Goal: Task Accomplishment & Management: Use online tool/utility

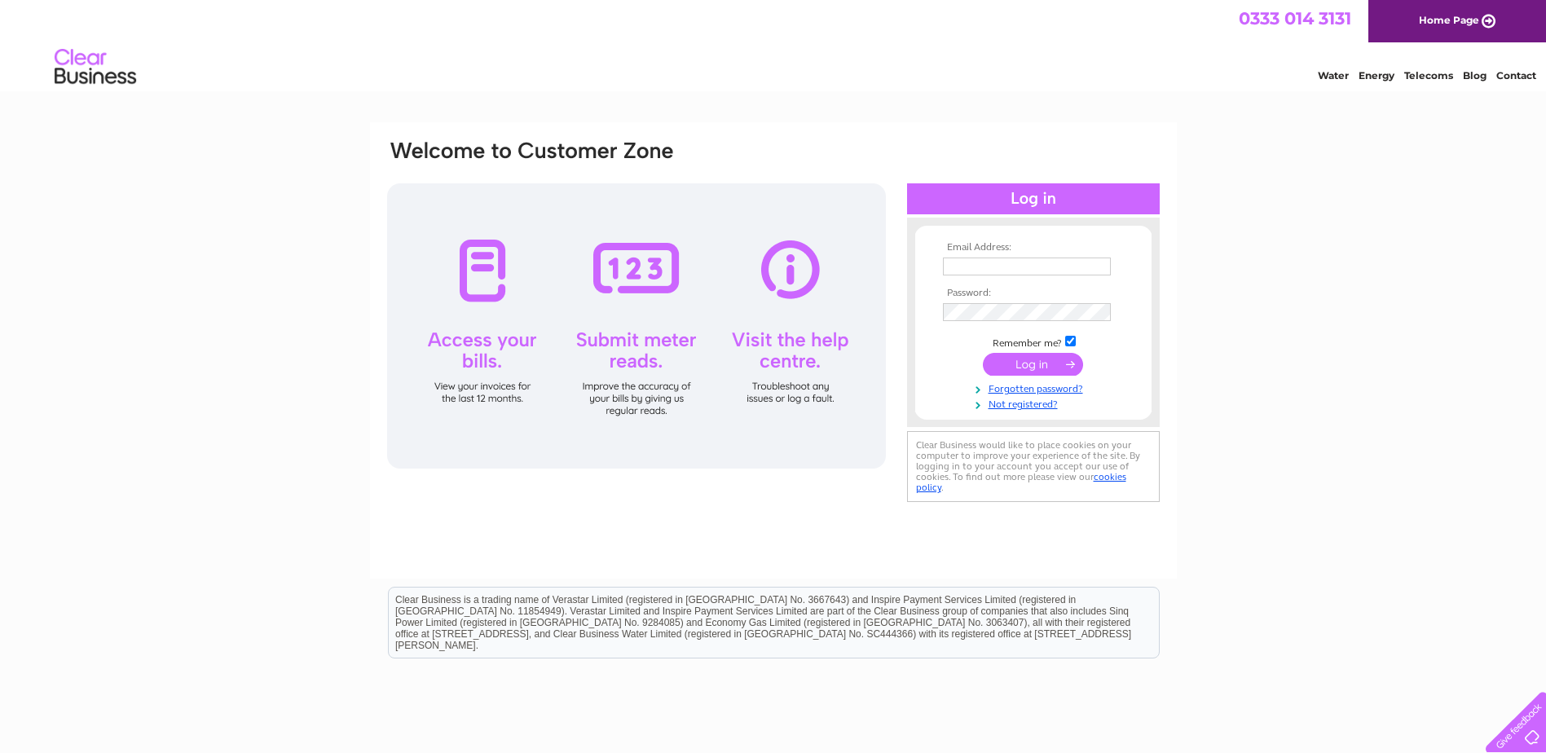
type input "s.k@aberdeenls.co.uk"
click at [1024, 366] on input "submit" at bounding box center [1033, 364] width 100 height 23
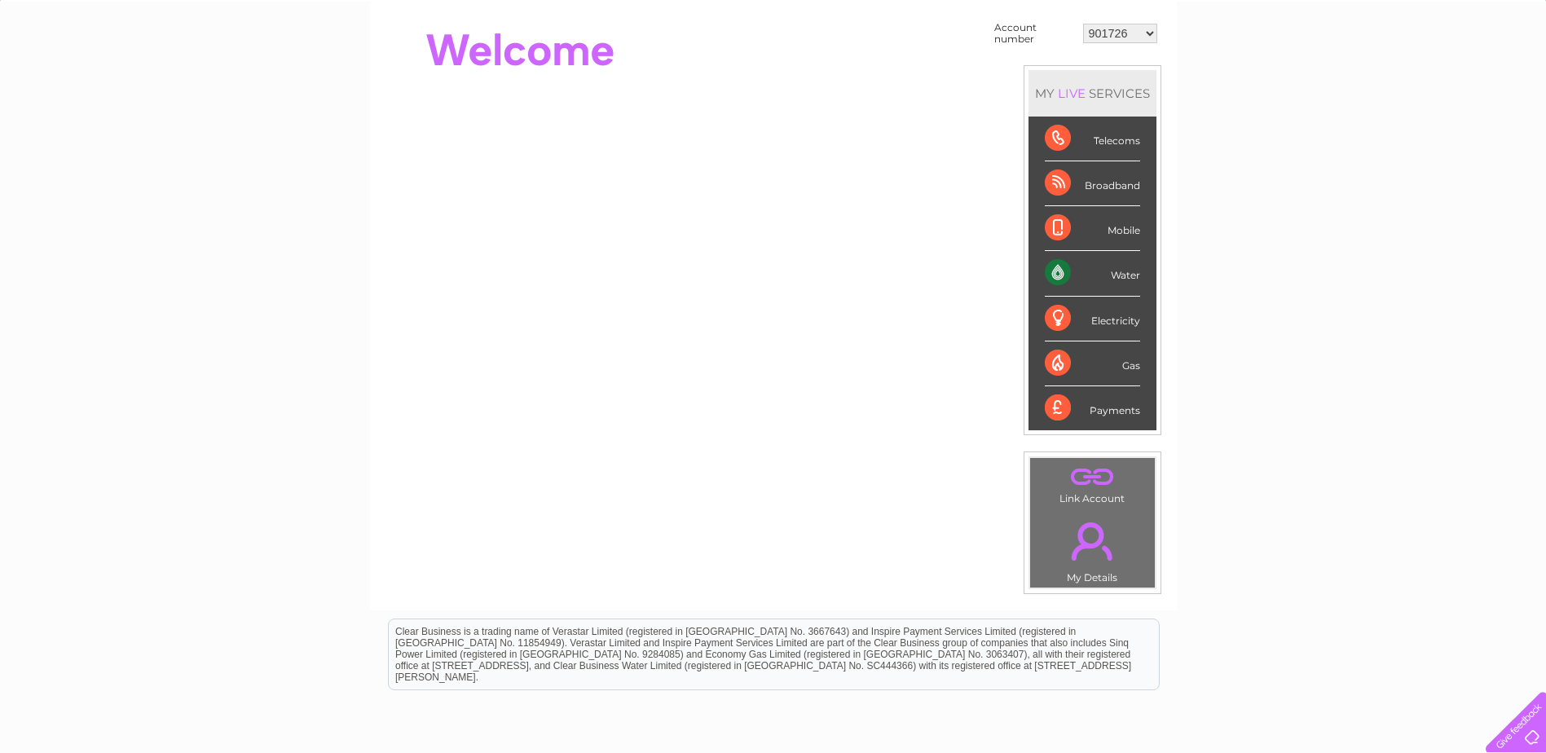
scroll to position [163, 0]
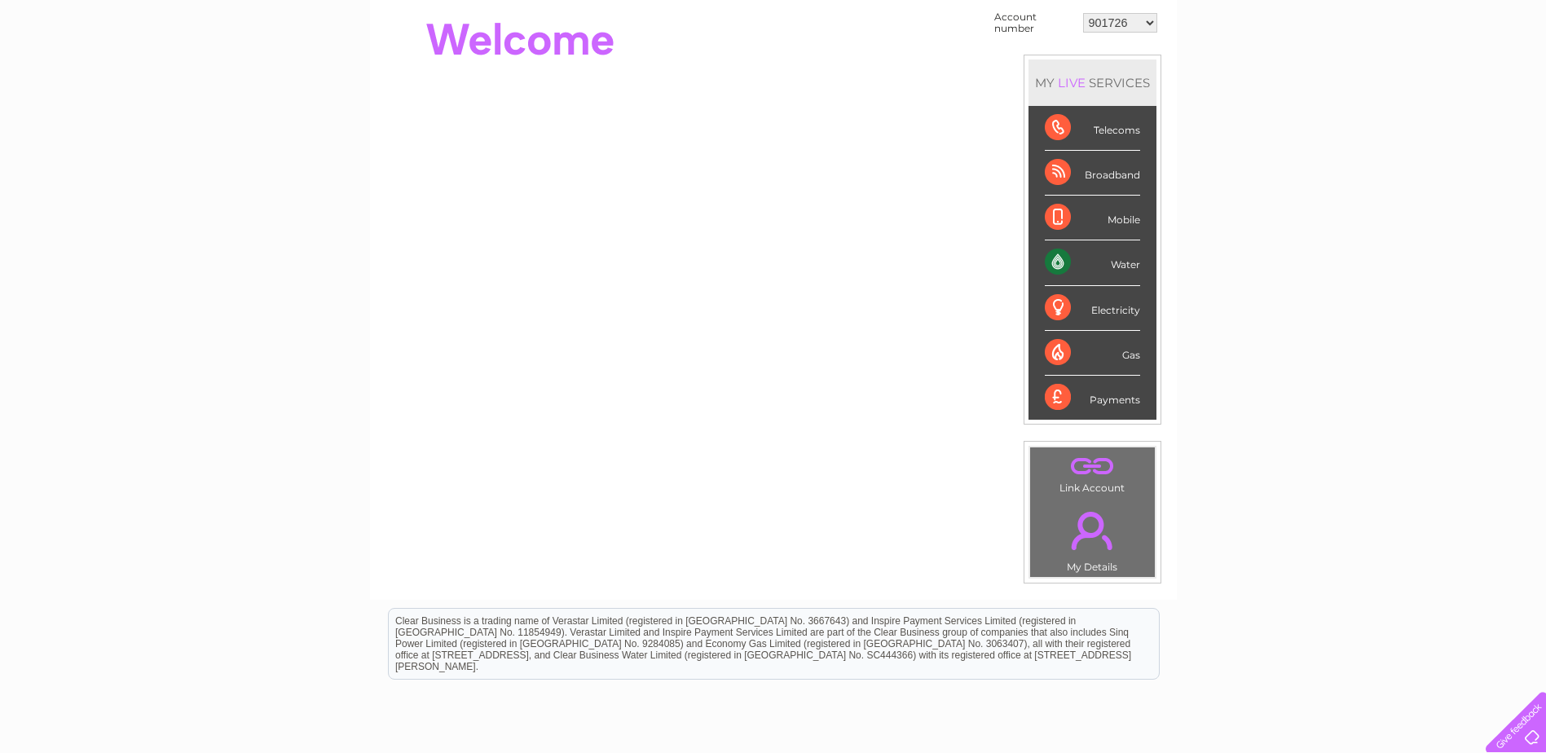
click at [1153, 20] on select "901726 901731 901733 901734 901736 901740 901743 901747 901749 901750 901751 90…" at bounding box center [1120, 23] width 74 height 20
select select "30277373"
click at [1083, 13] on select "901726 901731 901733 901734 901736 901740 901743 901747 901749 901750 901751 90…" at bounding box center [1120, 23] width 74 height 20
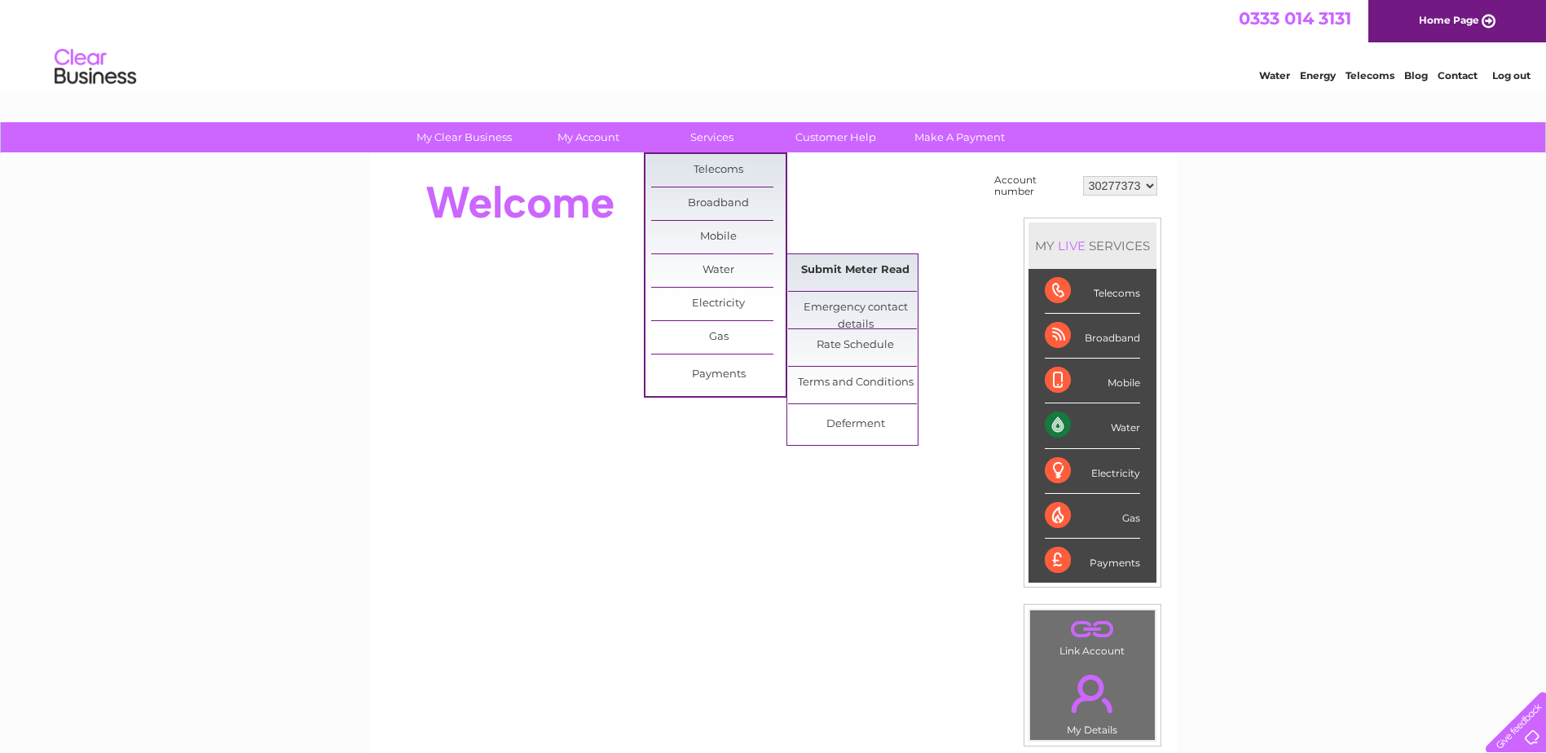
click at [870, 274] on link "Submit Meter Read" at bounding box center [855, 270] width 134 height 33
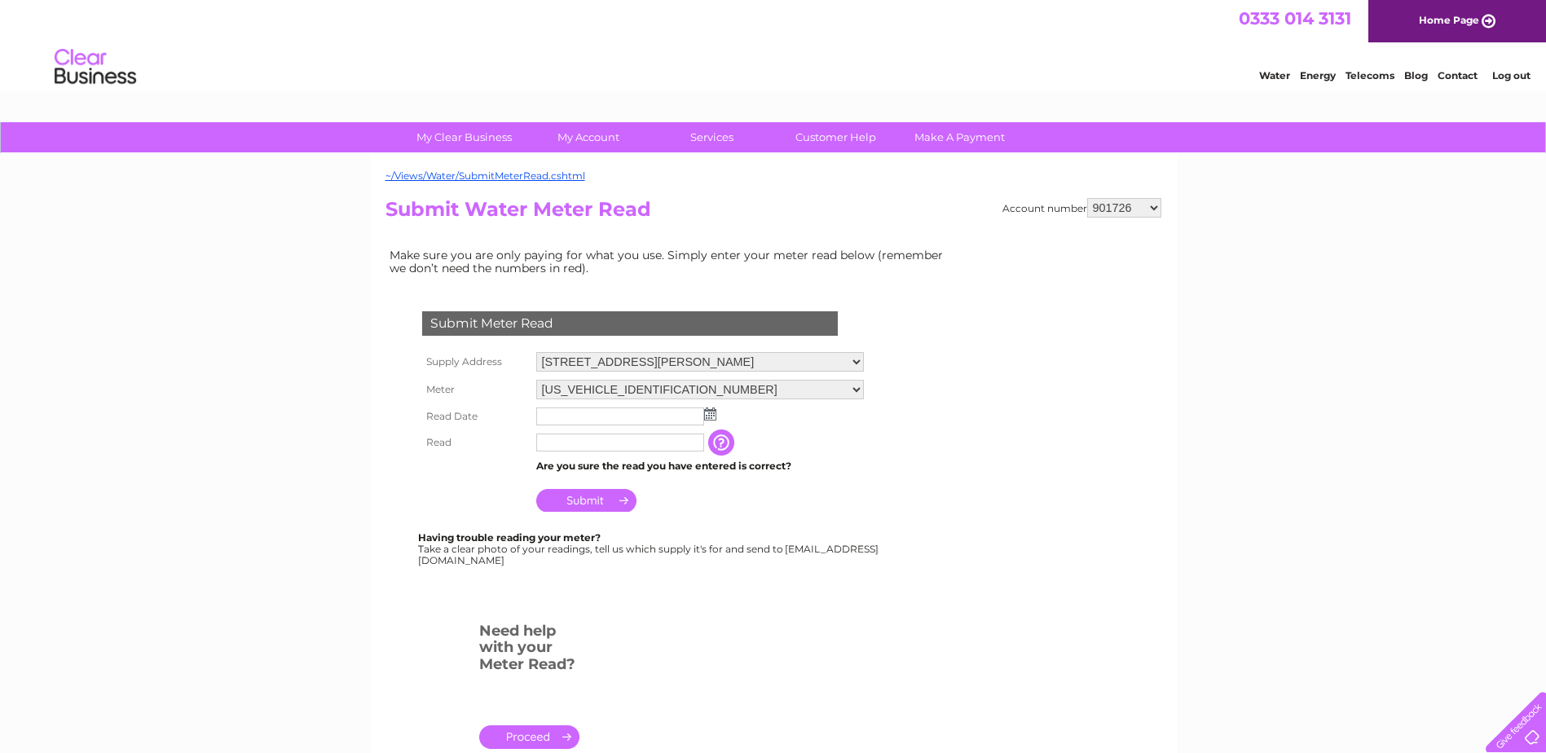
click at [1150, 205] on select "901726 901731 901733 901734 901736 901740 901743 901747 901749 901750 901751 90…" at bounding box center [1124, 208] width 74 height 20
select select "30277373"
click at [1087, 198] on select "901726 901731 901733 901734 901736 901740 901743 901747 901749 901750 901751 90…" at bounding box center [1124, 208] width 74 height 20
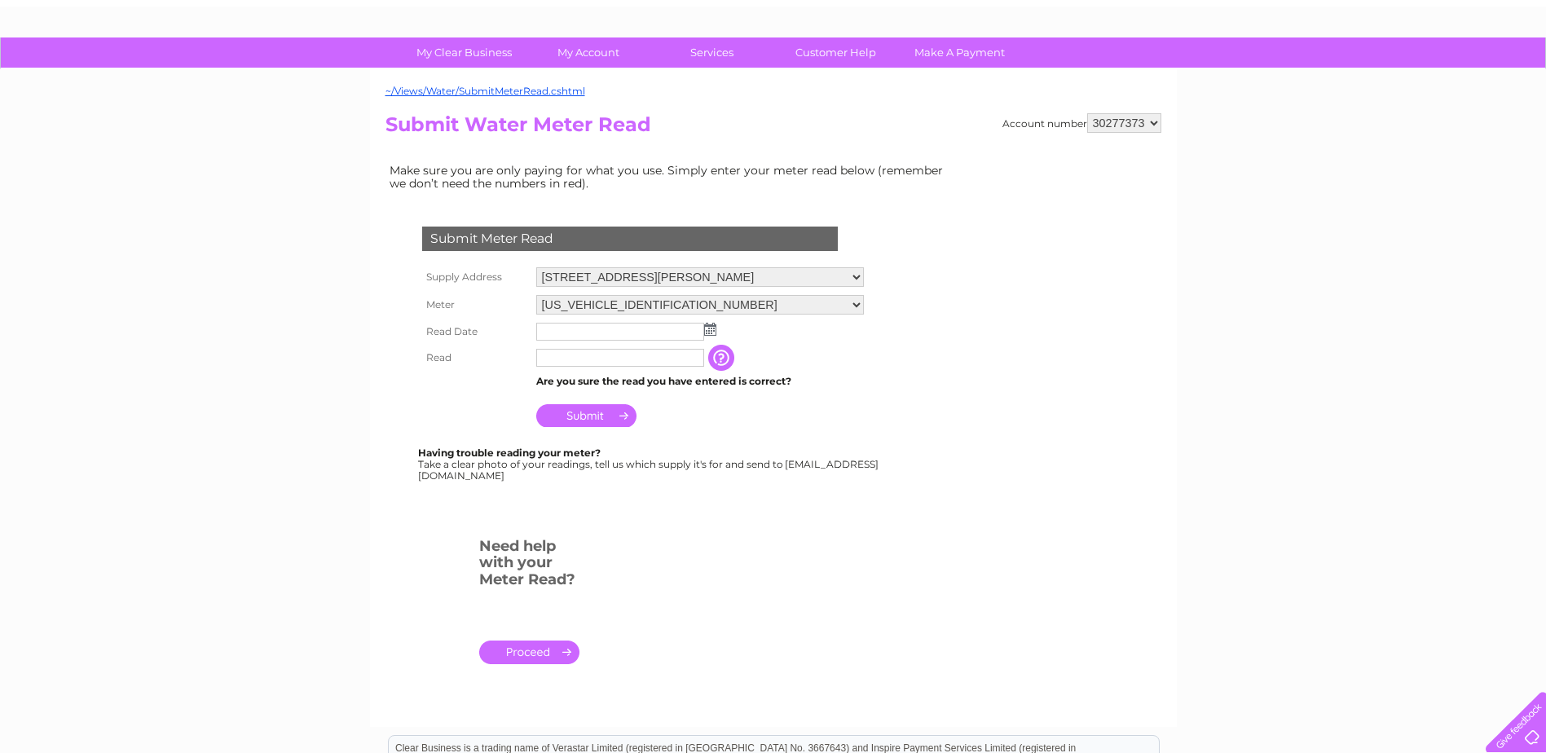
scroll to position [81, 0]
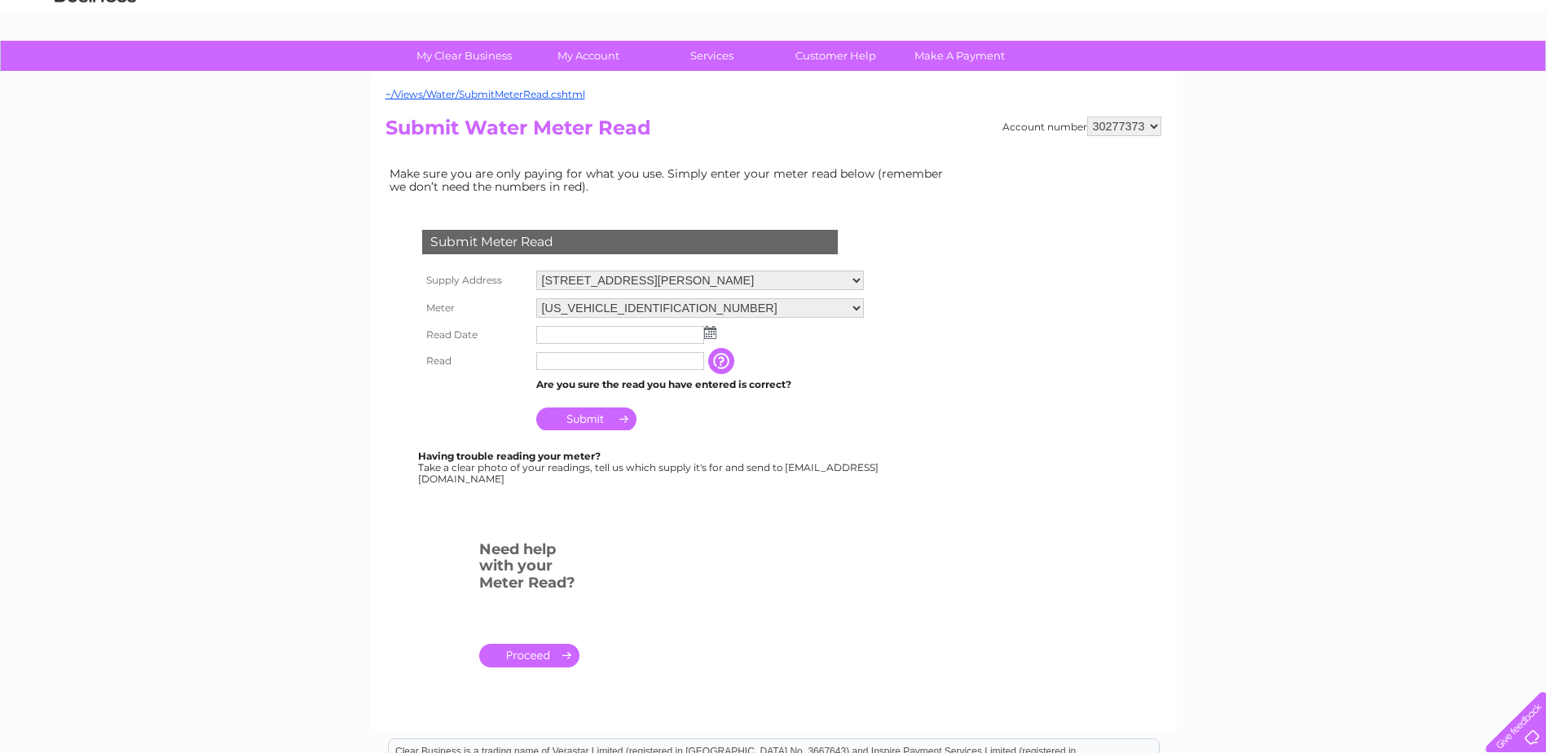
click at [711, 333] on img at bounding box center [710, 332] width 12 height 13
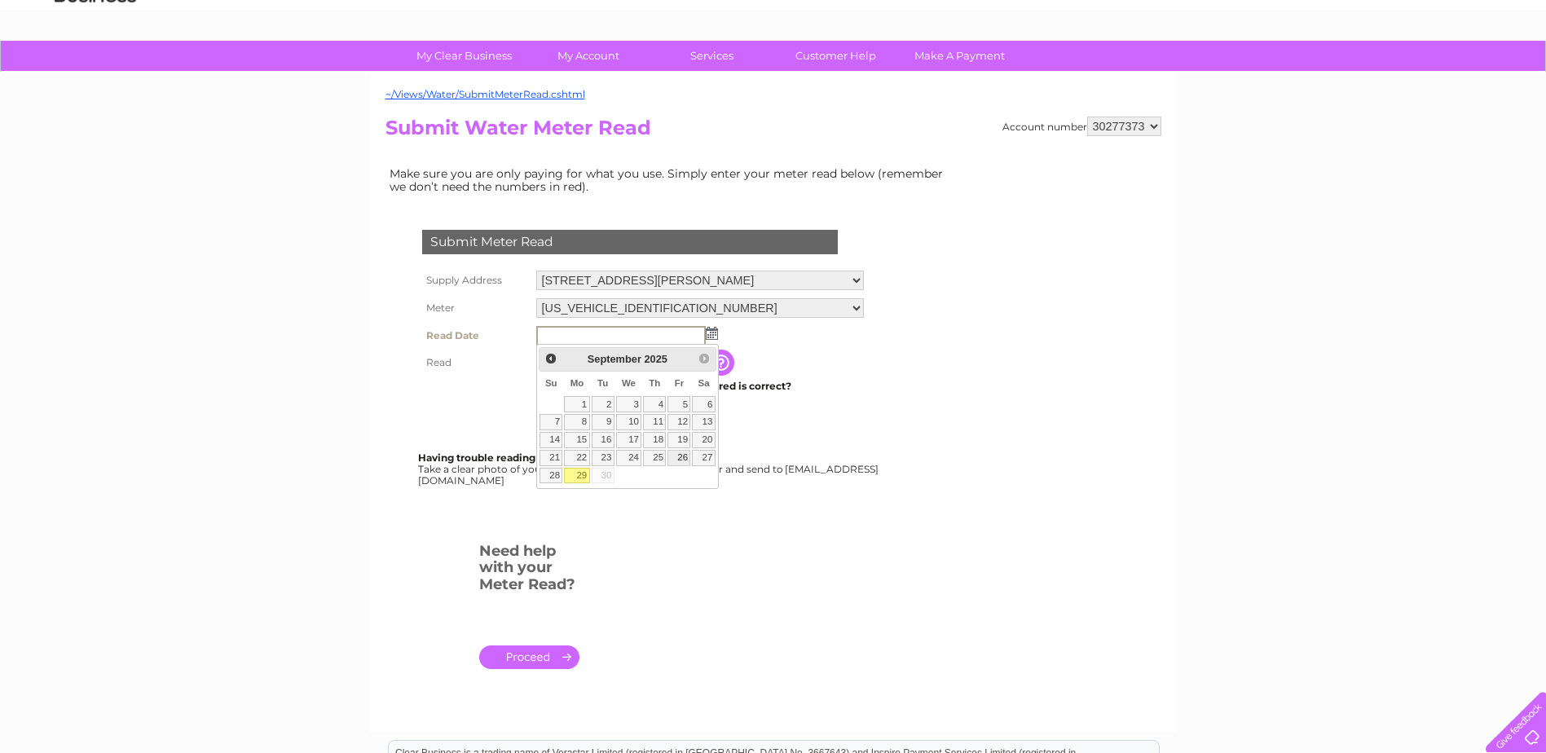
click at [675, 452] on link "26" at bounding box center [678, 458] width 23 height 16
type input "[DATE]"
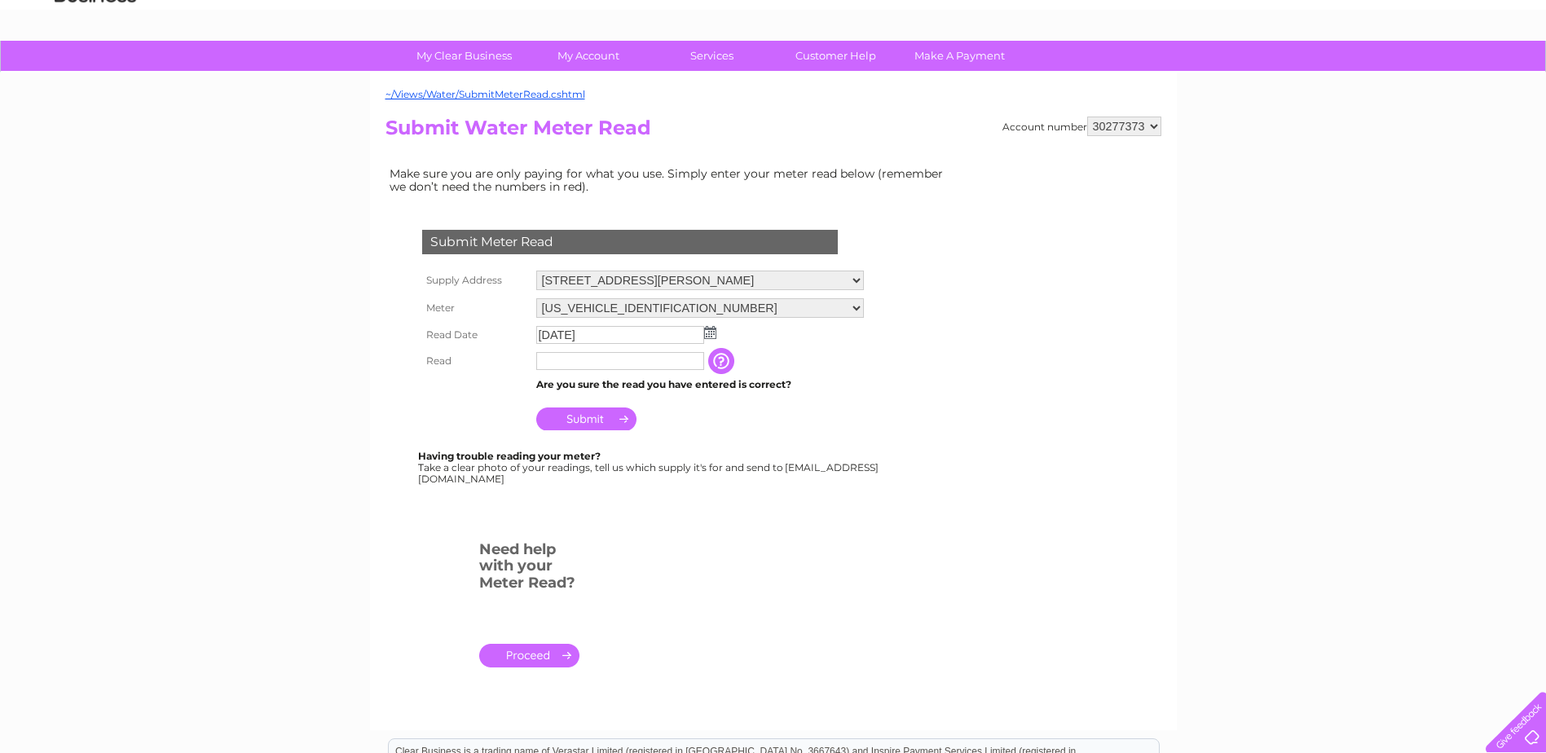
click at [612, 352] on input "text" at bounding box center [620, 361] width 168 height 18
type input "181"
click at [817, 454] on div "Having trouble reading your meter? Take a clear photo of your readings, tell us…" at bounding box center [649, 468] width 463 height 33
click at [589, 417] on input "Submit" at bounding box center [586, 418] width 100 height 23
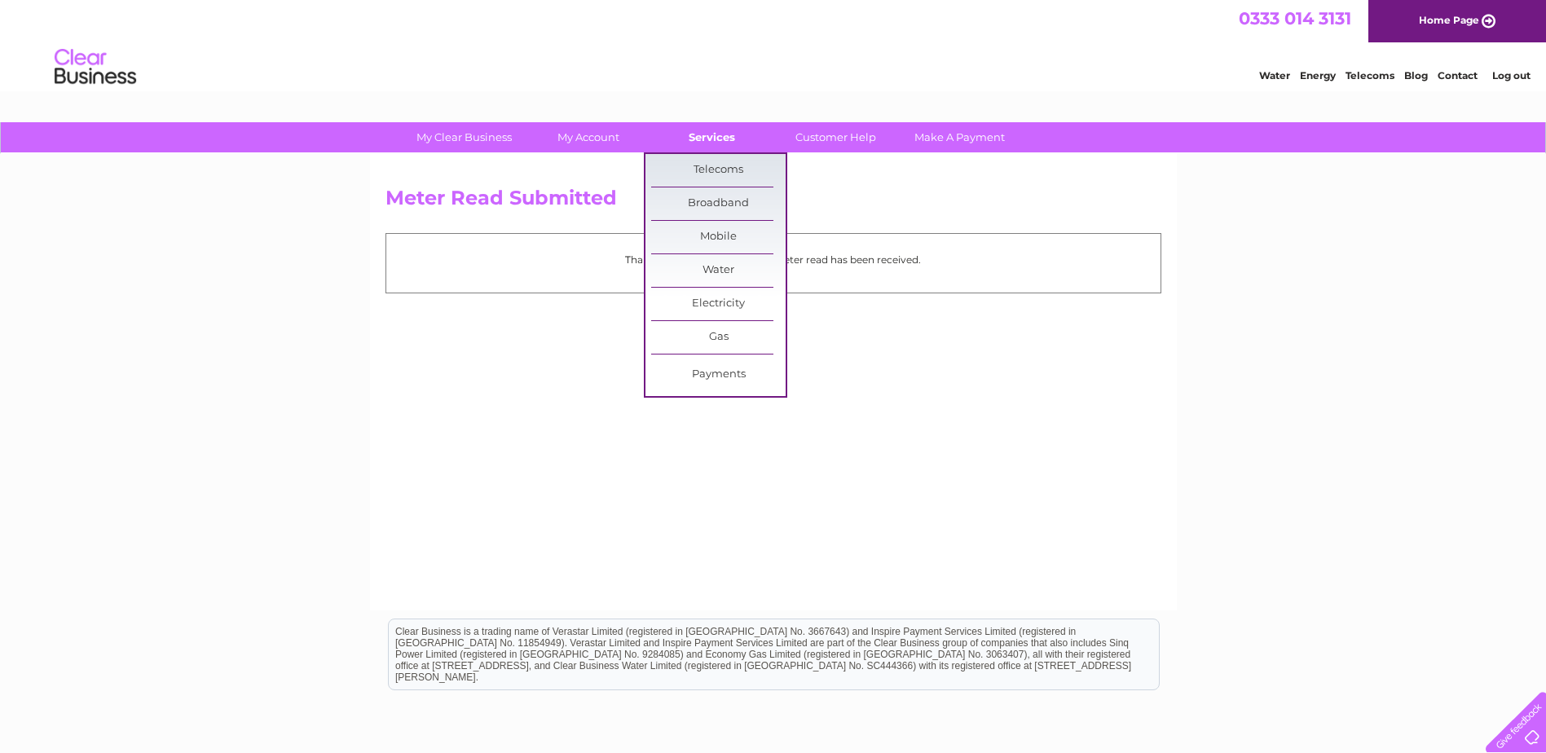
click at [724, 142] on link "Services" at bounding box center [712, 137] width 134 height 30
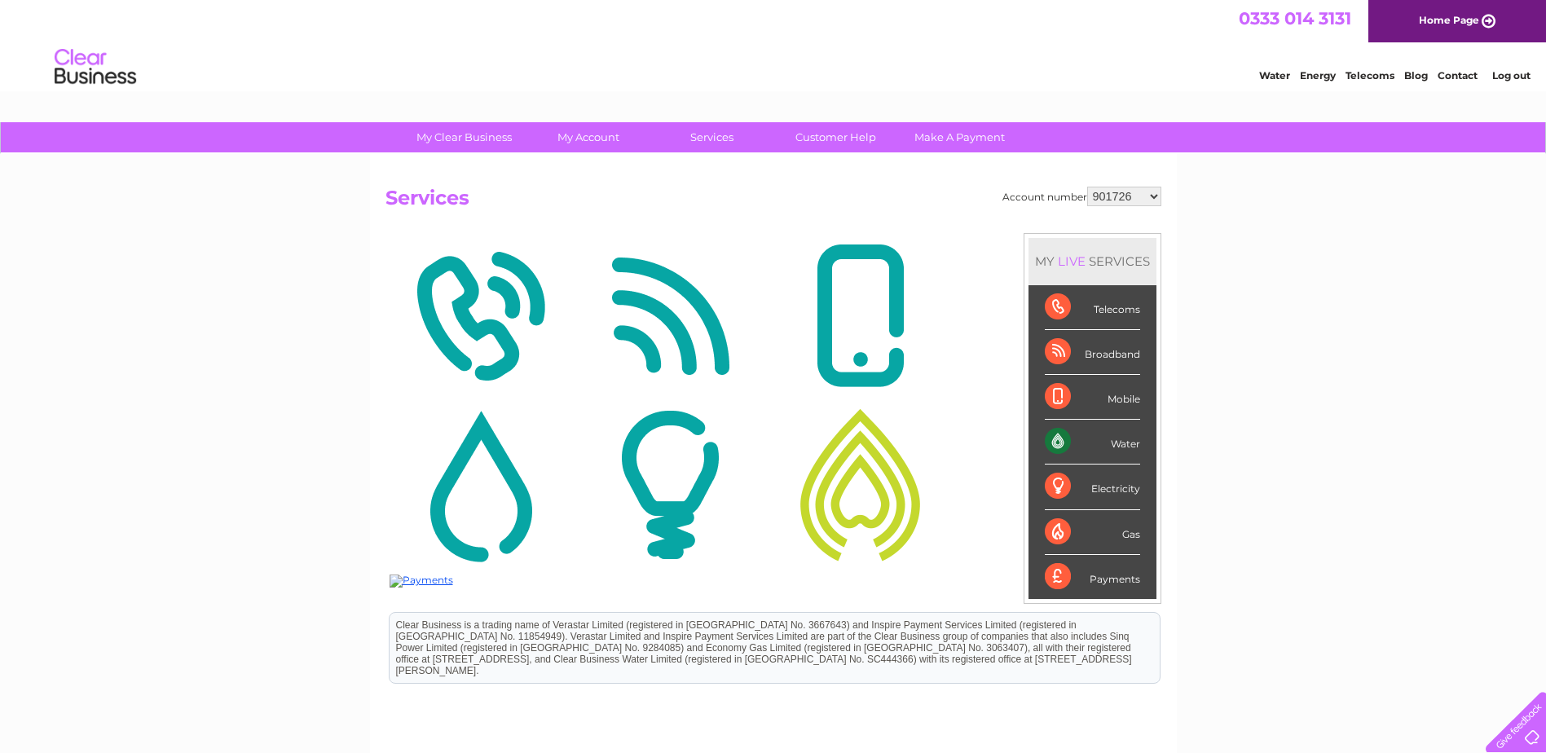
click at [724, 142] on link "Services" at bounding box center [712, 137] width 134 height 30
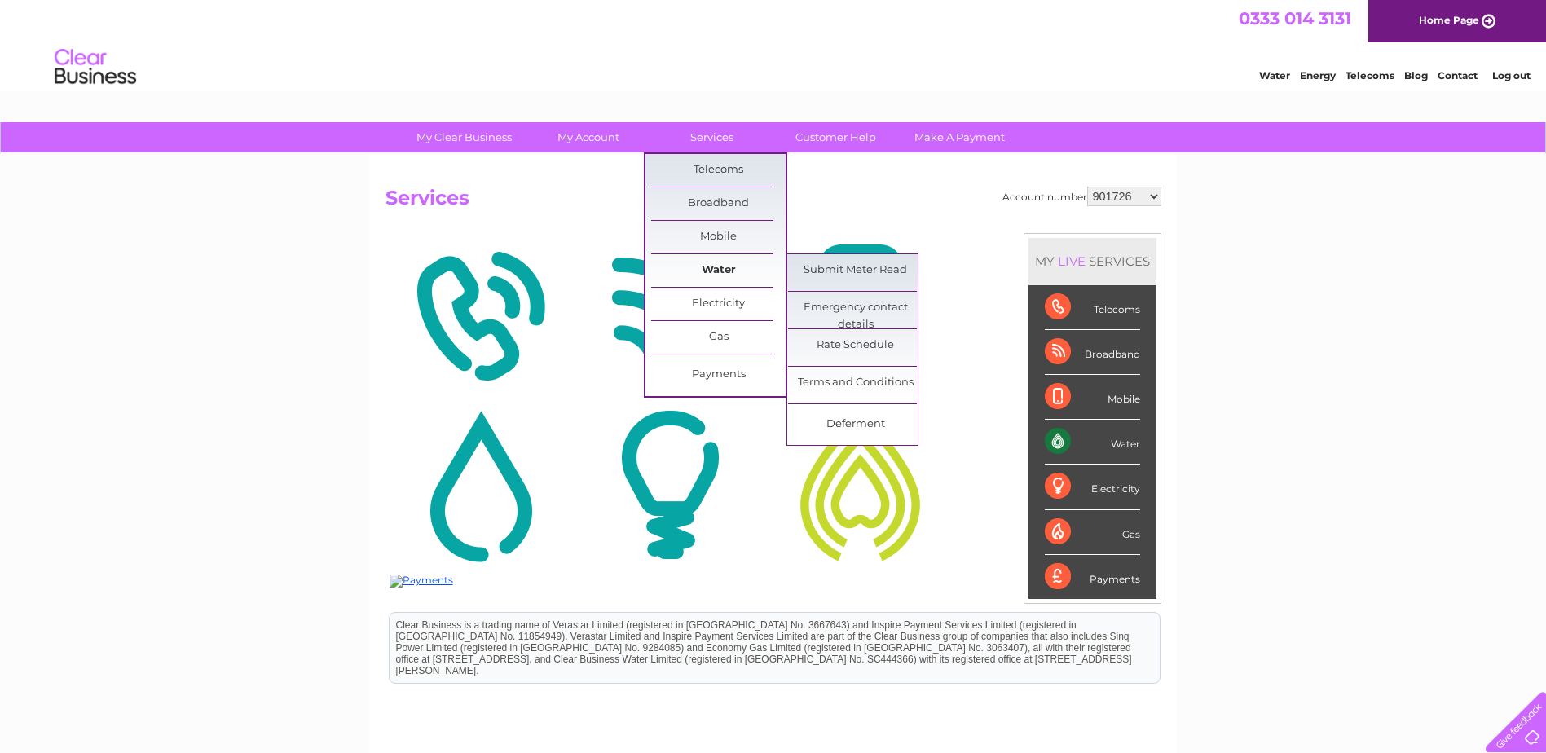
click at [706, 260] on link "Water" at bounding box center [718, 270] width 134 height 33
click at [846, 269] on link "Submit Meter Read" at bounding box center [855, 270] width 134 height 33
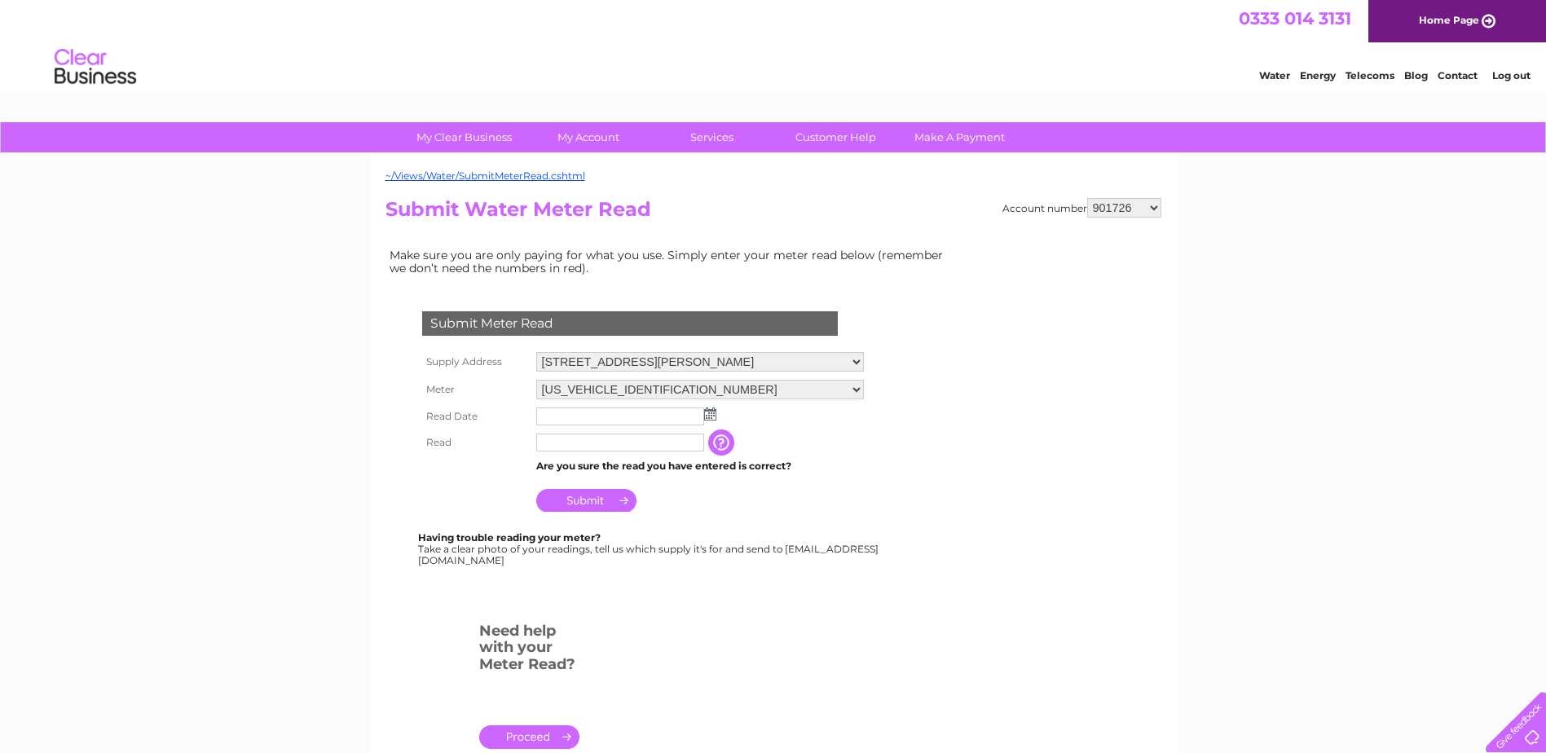
click at [1155, 207] on select "901726 901731 901733 901734 901736 901740 901743 901747 901749 901750 901751 90…" at bounding box center [1124, 208] width 74 height 20
select select "1084784"
click at [1087, 198] on select "901726 901731 901733 901734 901736 901740 901743 901747 901749 901750 901751 90…" at bounding box center [1124, 208] width 74 height 20
click at [710, 411] on img at bounding box center [710, 413] width 12 height 13
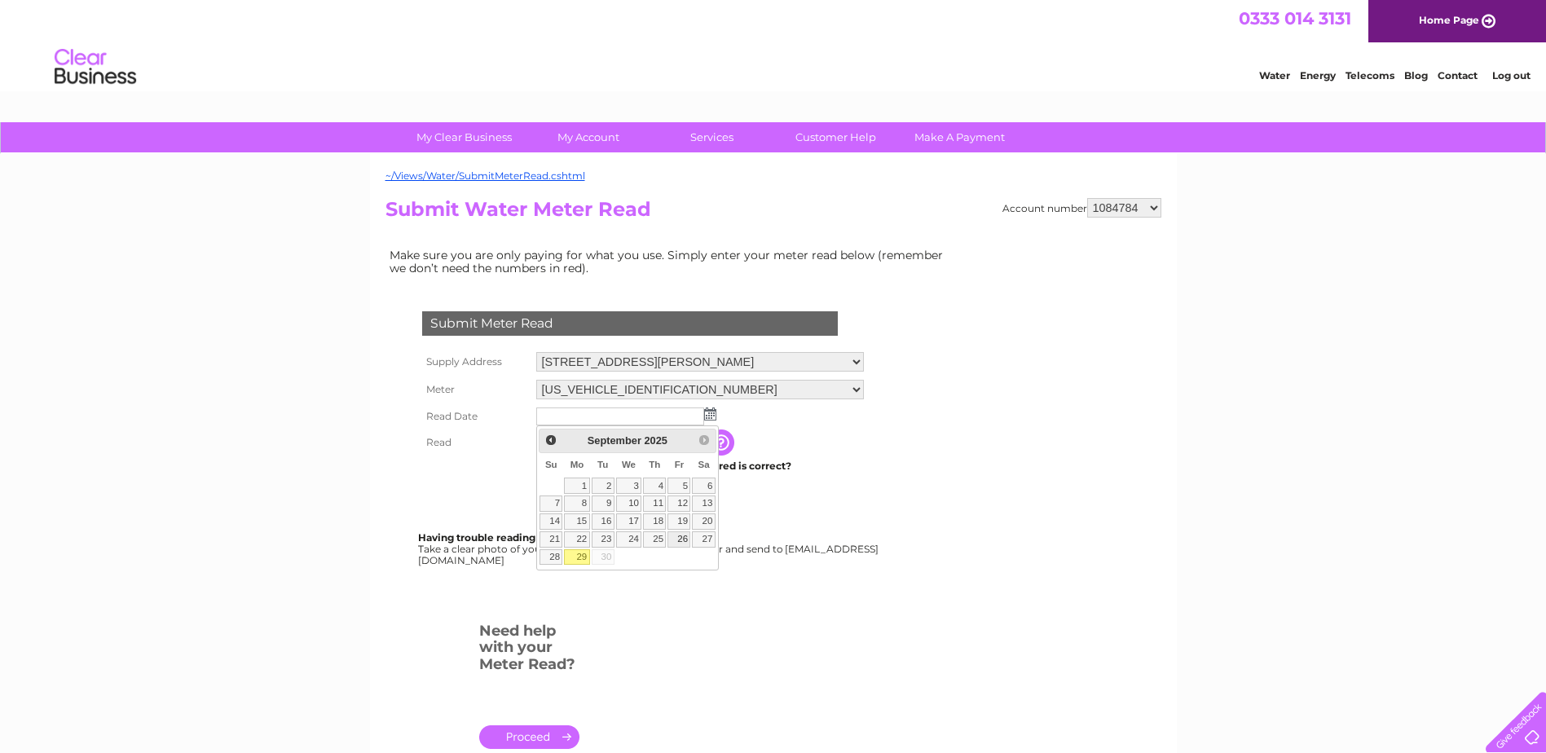
drag, startPoint x: 679, startPoint y: 534, endPoint x: 640, endPoint y: 520, distance: 41.5
click at [679, 533] on link "26" at bounding box center [678, 539] width 23 height 16
type input "2025/09/26"
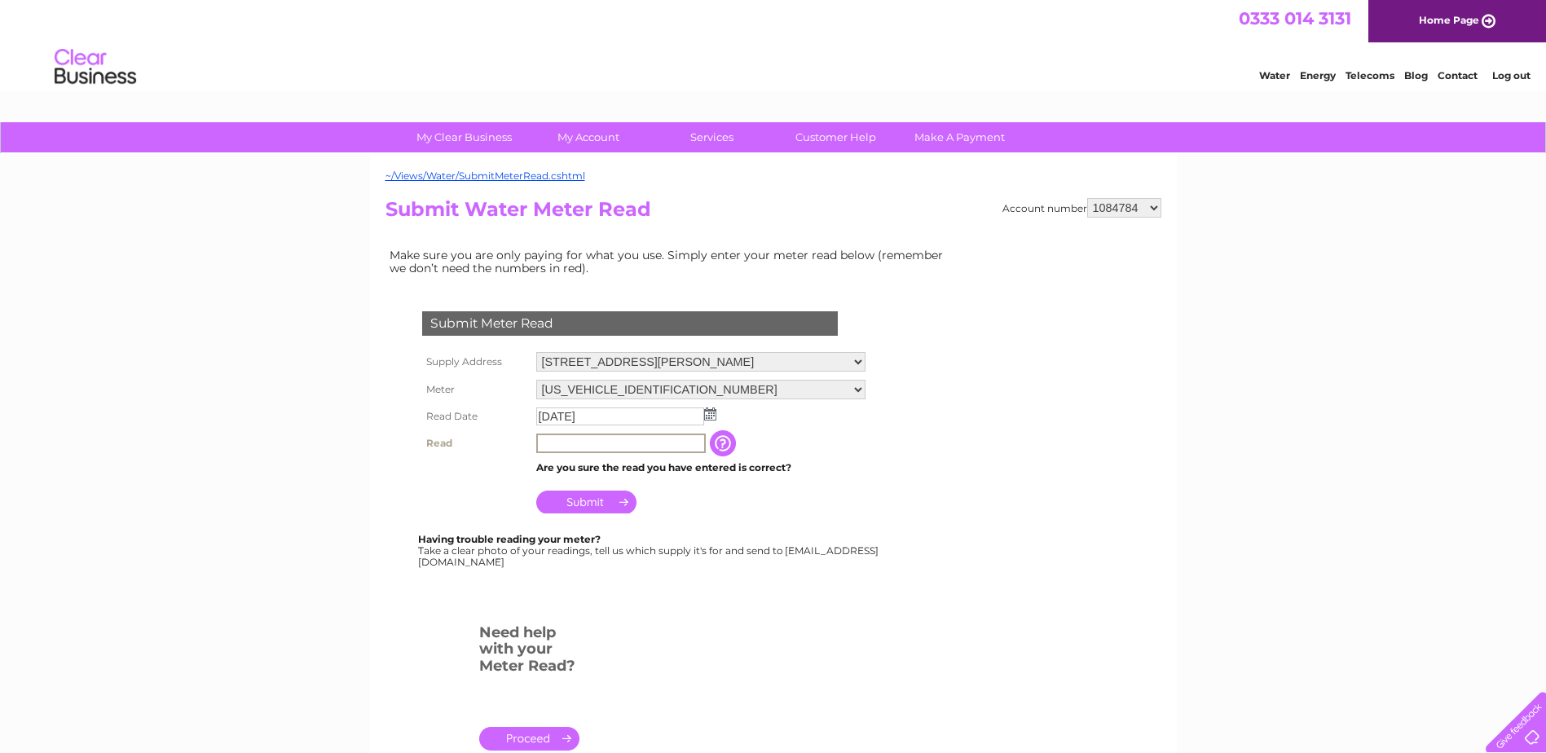
click at [591, 438] on input "text" at bounding box center [620, 443] width 169 height 20
type input "419"
click at [592, 499] on input "Submit" at bounding box center [586, 500] width 100 height 23
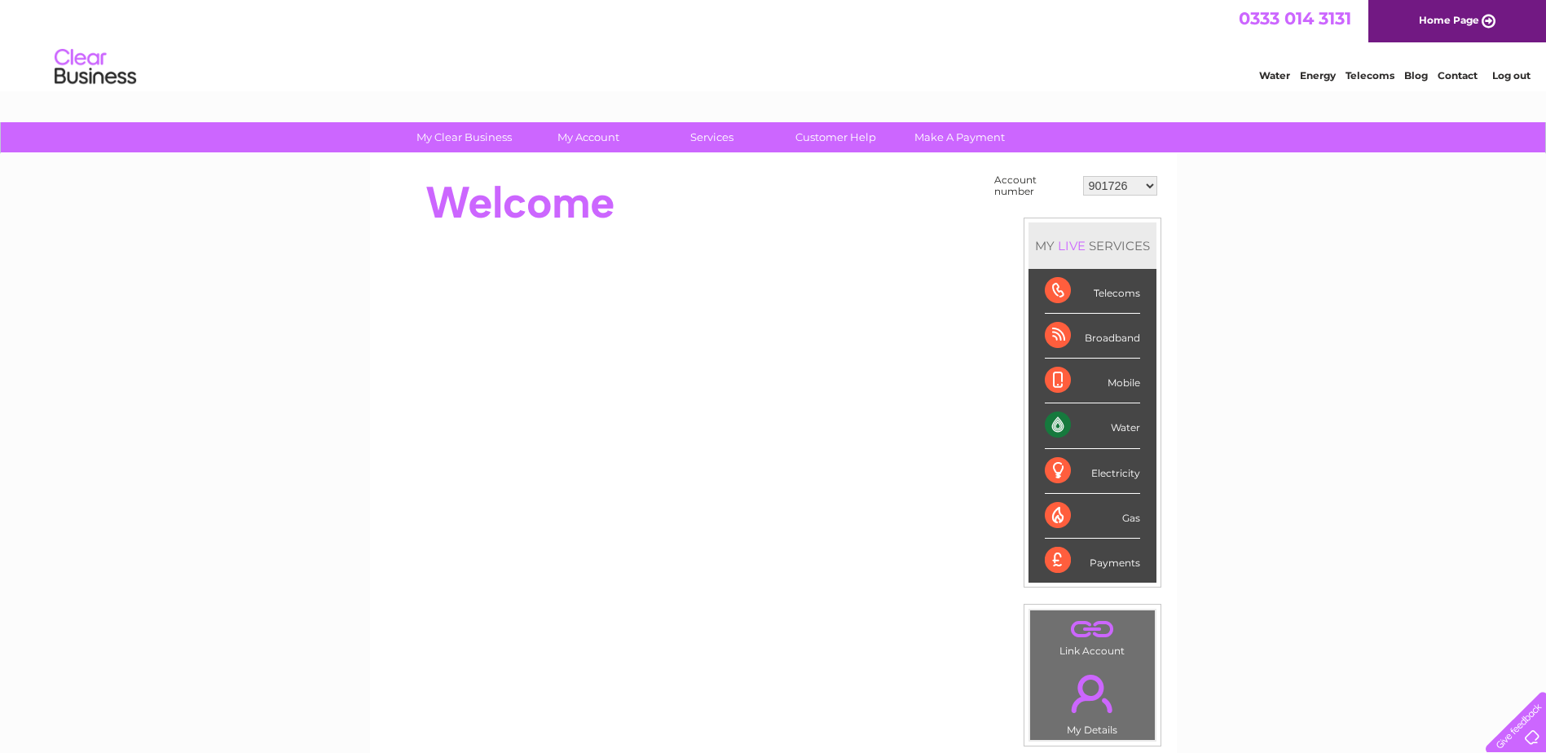
click at [1149, 187] on select "901726 901731 901733 901734 901736 901740 901743 901747 901749 901750 901751 90…" at bounding box center [1120, 186] width 74 height 20
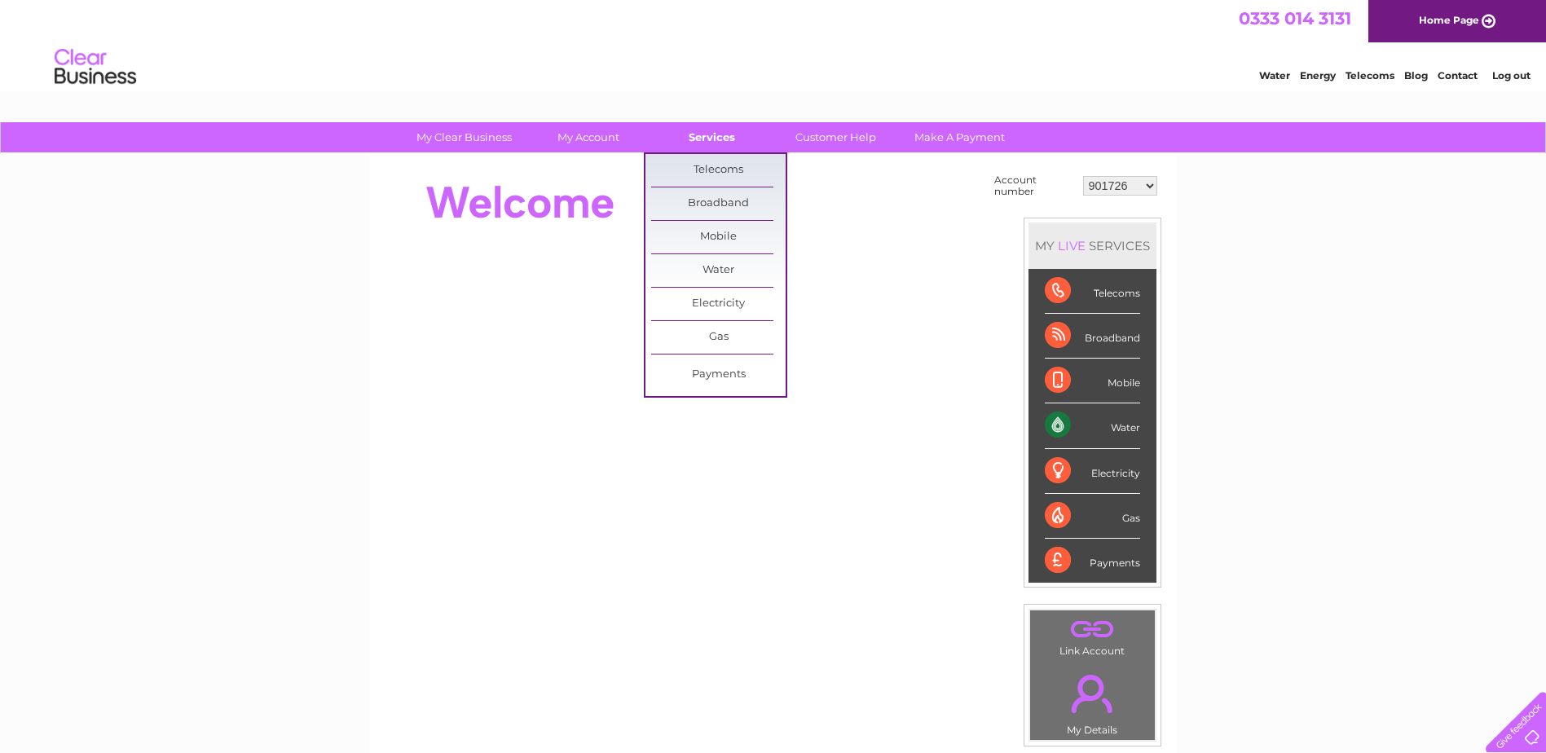
click at [721, 139] on link "Services" at bounding box center [712, 137] width 134 height 30
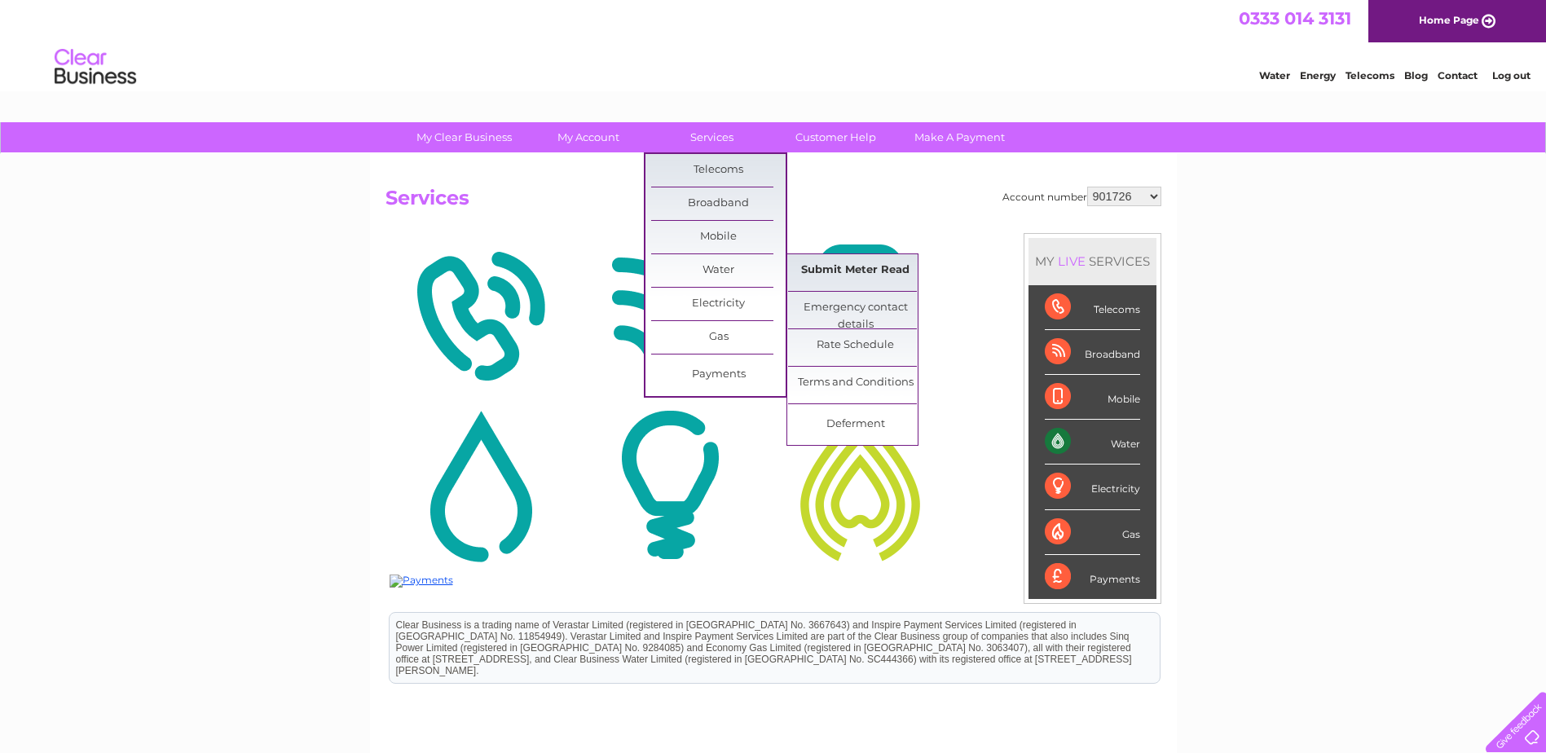
click at [851, 262] on link "Submit Meter Read" at bounding box center [855, 270] width 134 height 33
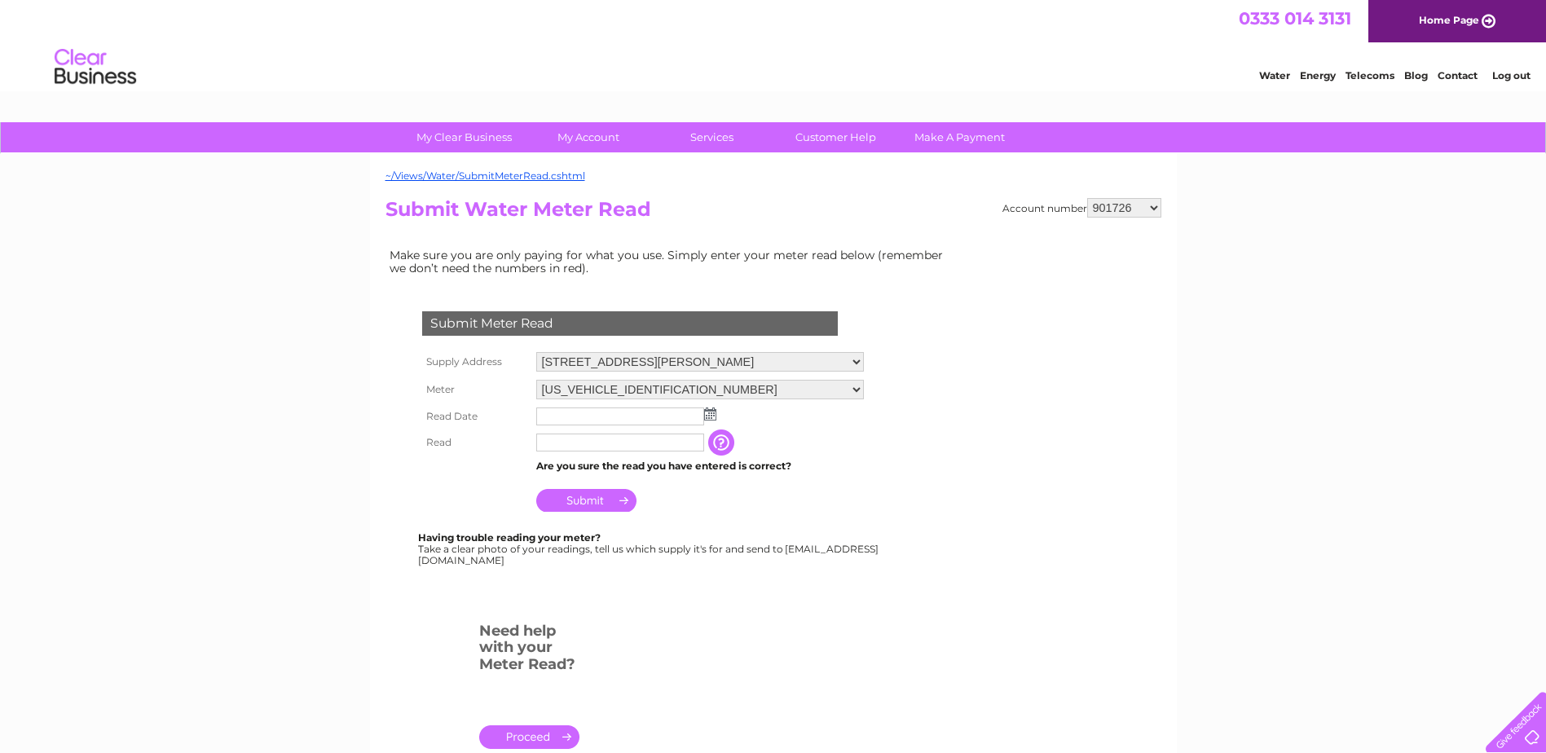
click at [706, 413] on img at bounding box center [710, 413] width 12 height 13
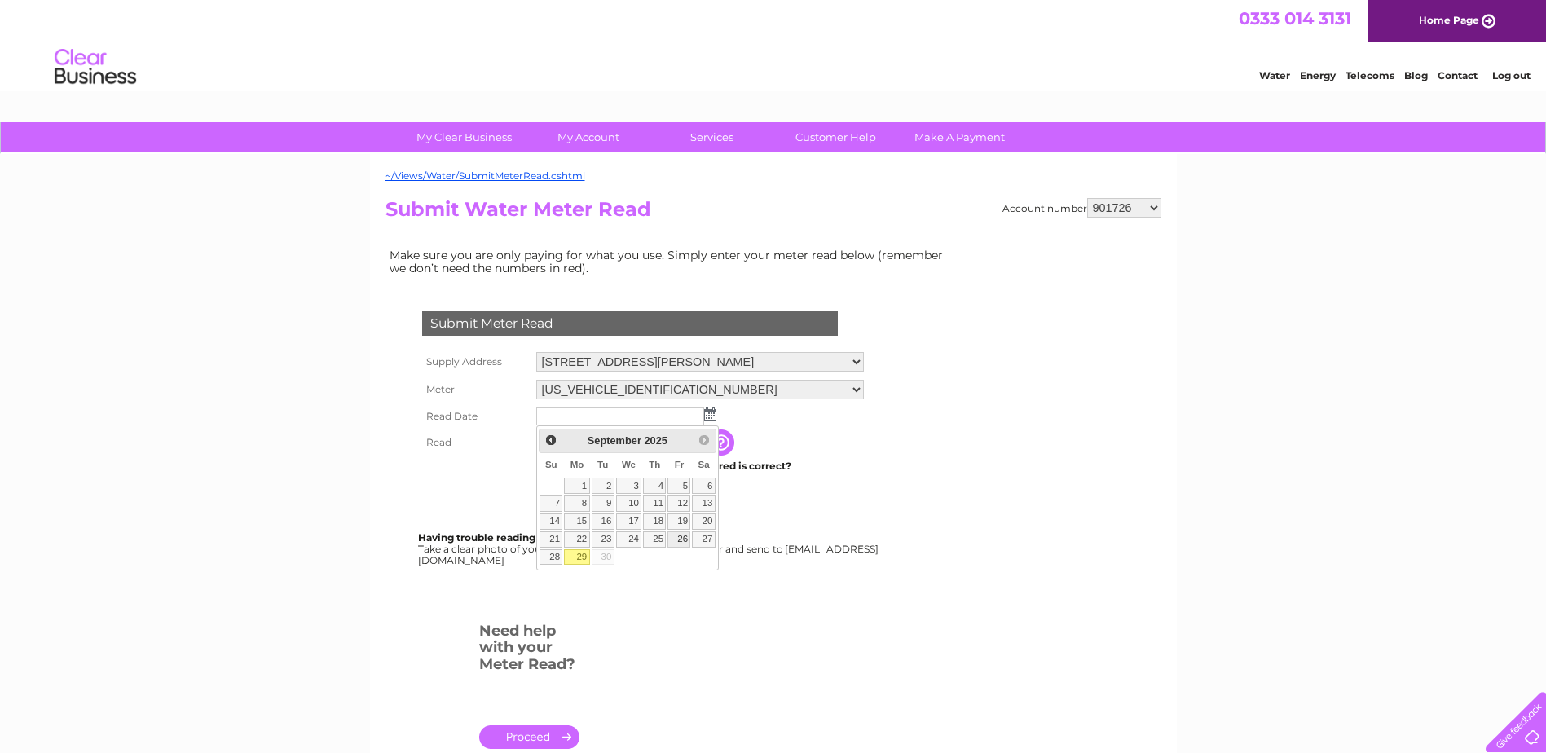
drag, startPoint x: 677, startPoint y: 540, endPoint x: 645, endPoint y: 488, distance: 61.5
click at [677, 539] on link "26" at bounding box center [678, 539] width 23 height 16
type input "2025/09/26"
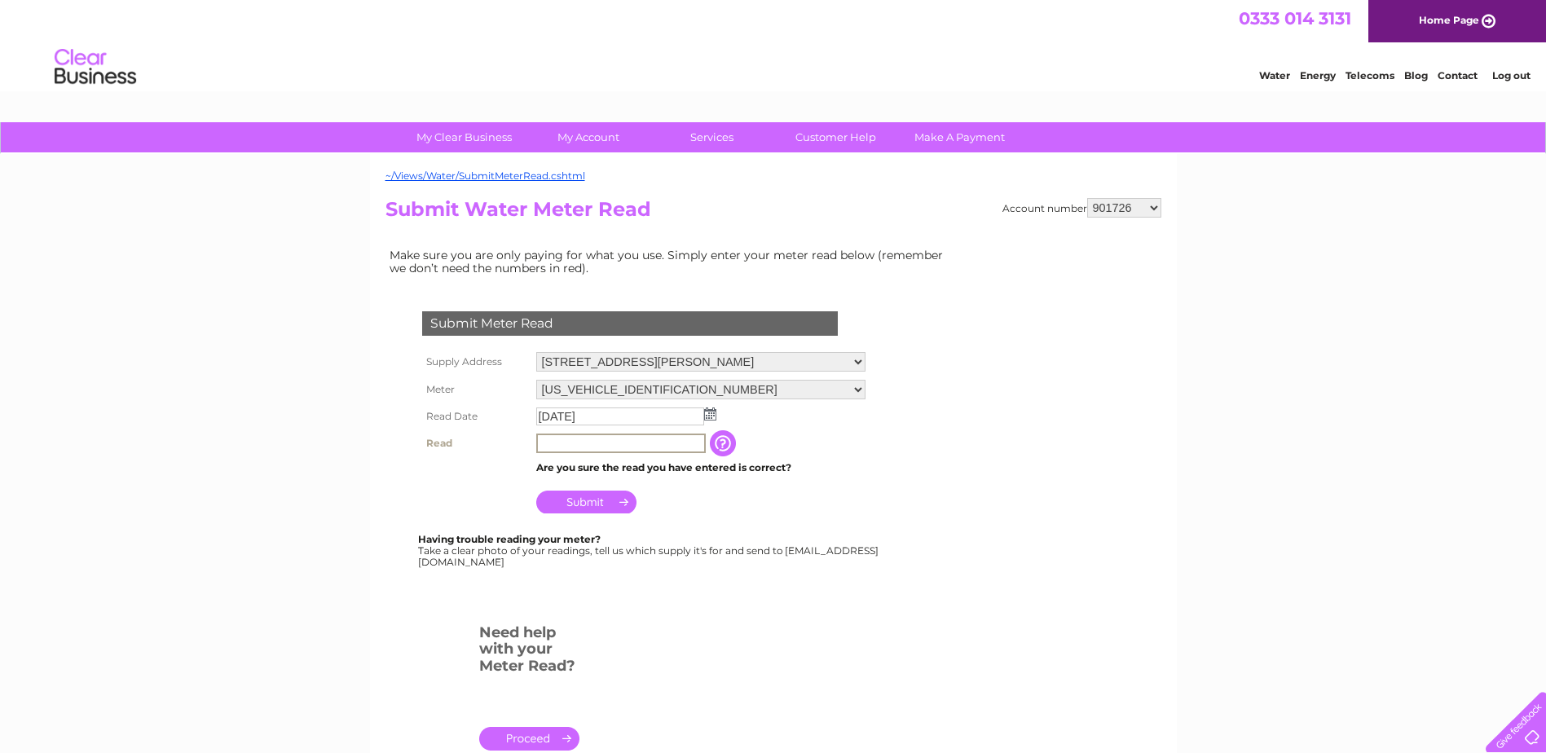
click at [667, 439] on input "text" at bounding box center [620, 443] width 169 height 20
click at [1156, 208] on select "901726 901731 901733 901734 901736 901740 901743 901747 901749 901750 901751 90…" at bounding box center [1124, 208] width 74 height 20
select select "901751"
click at [1087, 198] on select "901726 901731 901733 901734 901736 901740 901743 901747 901749 901750 901751 90…" at bounding box center [1124, 208] width 74 height 20
click at [713, 411] on img at bounding box center [710, 413] width 12 height 13
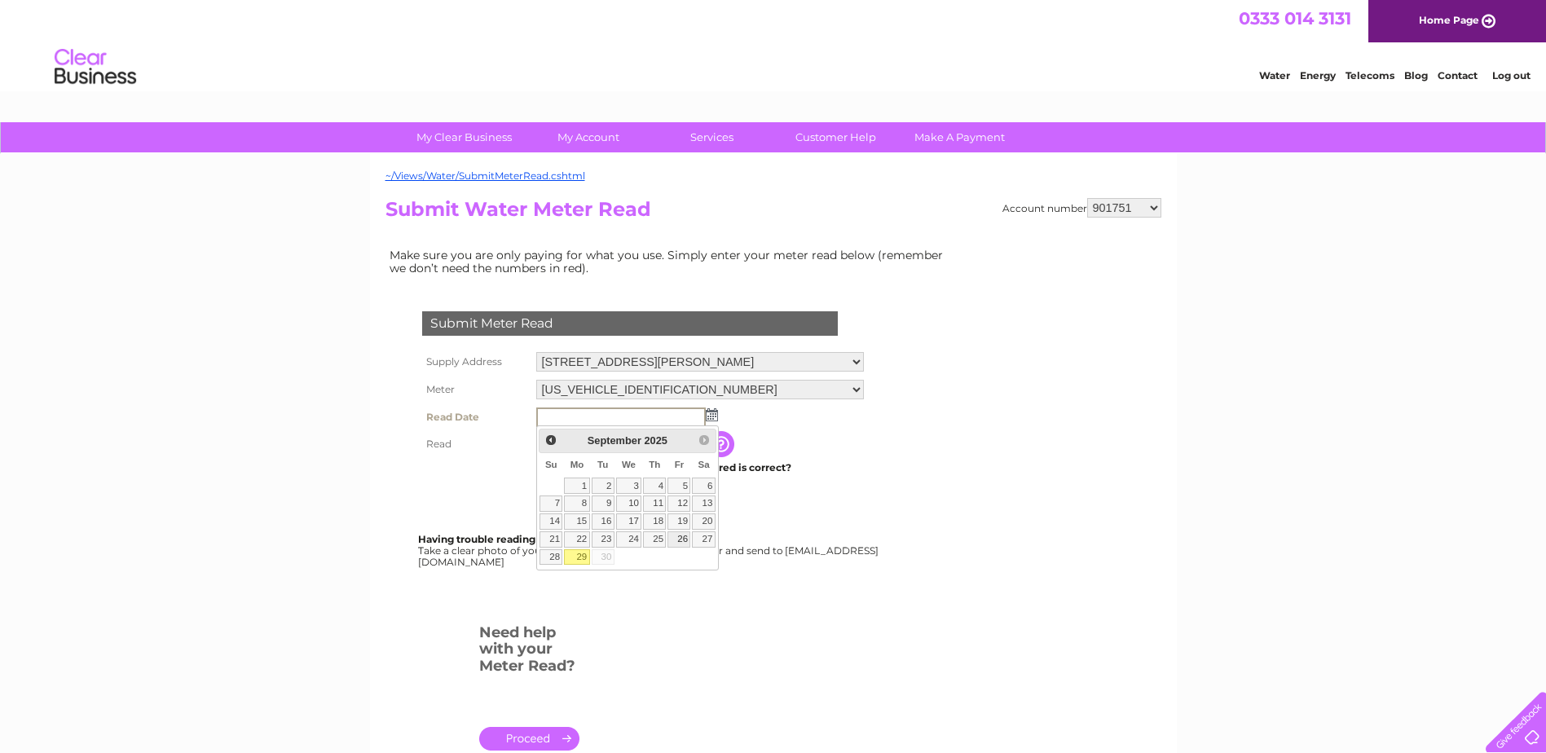
click at [669, 534] on link "26" at bounding box center [678, 539] width 23 height 16
type input "[DATE]"
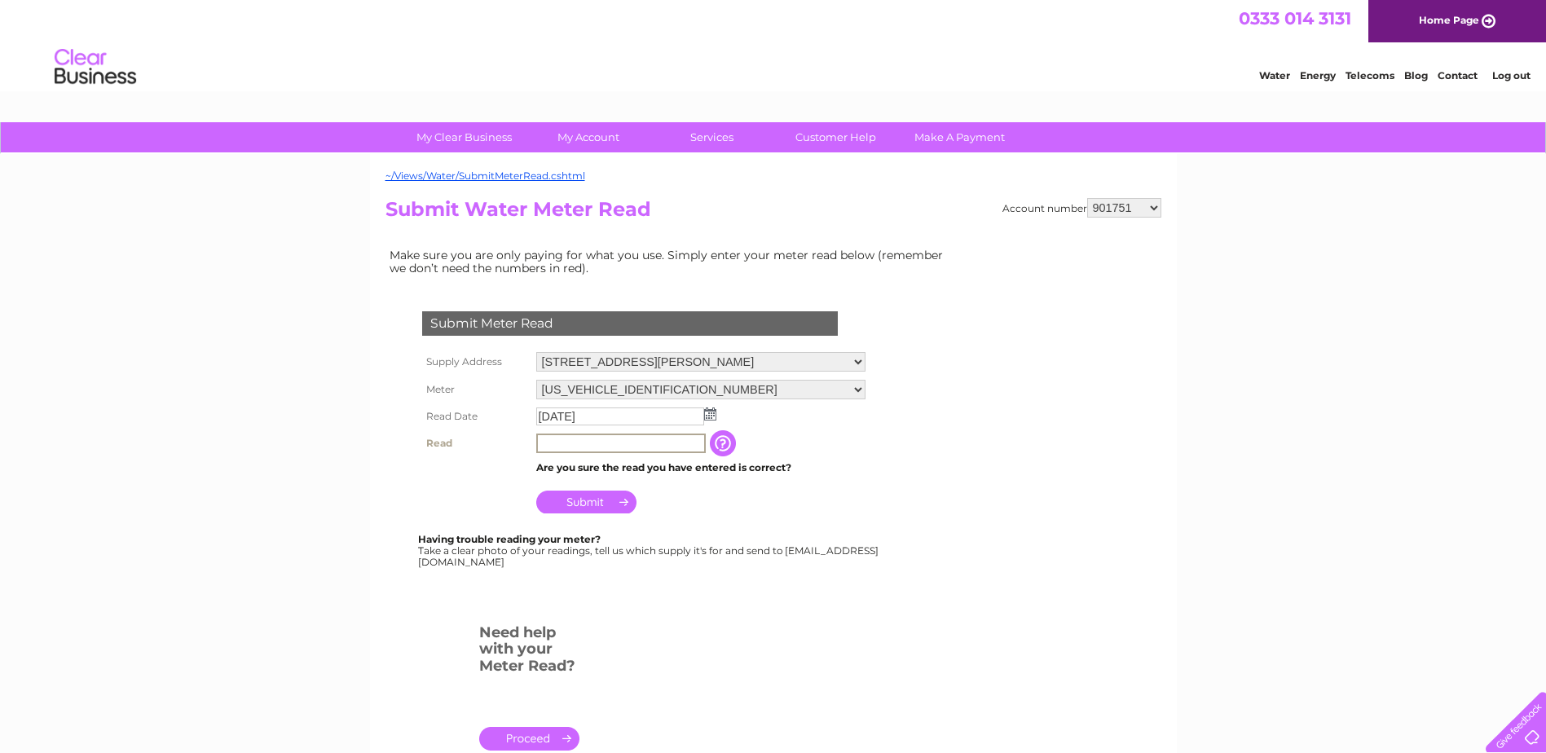
click at [636, 447] on input "text" at bounding box center [620, 443] width 169 height 20
click at [581, 438] on input "text" at bounding box center [620, 443] width 169 height 20
type input "12801"
click at [719, 513] on td "Submit" at bounding box center [700, 496] width 336 height 39
click at [580, 494] on input "Submit" at bounding box center [586, 500] width 100 height 23
